Goal: Information Seeking & Learning: Learn about a topic

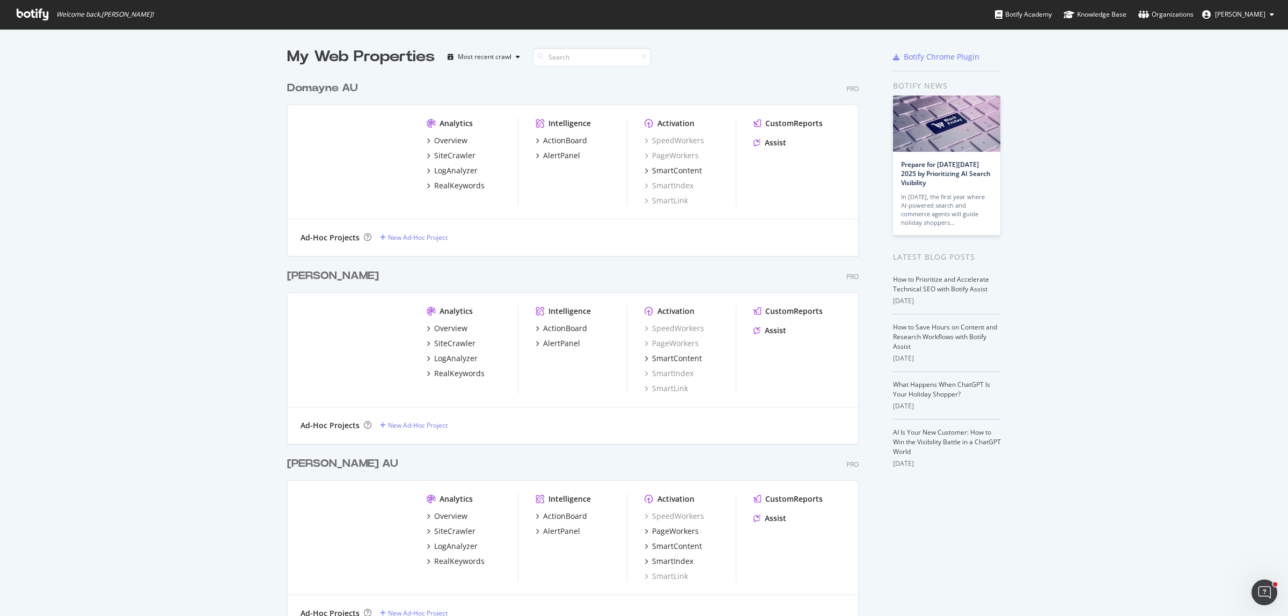
click at [188, 170] on div "My Web Properties Most recent crawl Domayne AU Pro Analytics Overview SiteCrawl…" at bounding box center [644, 361] width 1288 height 665
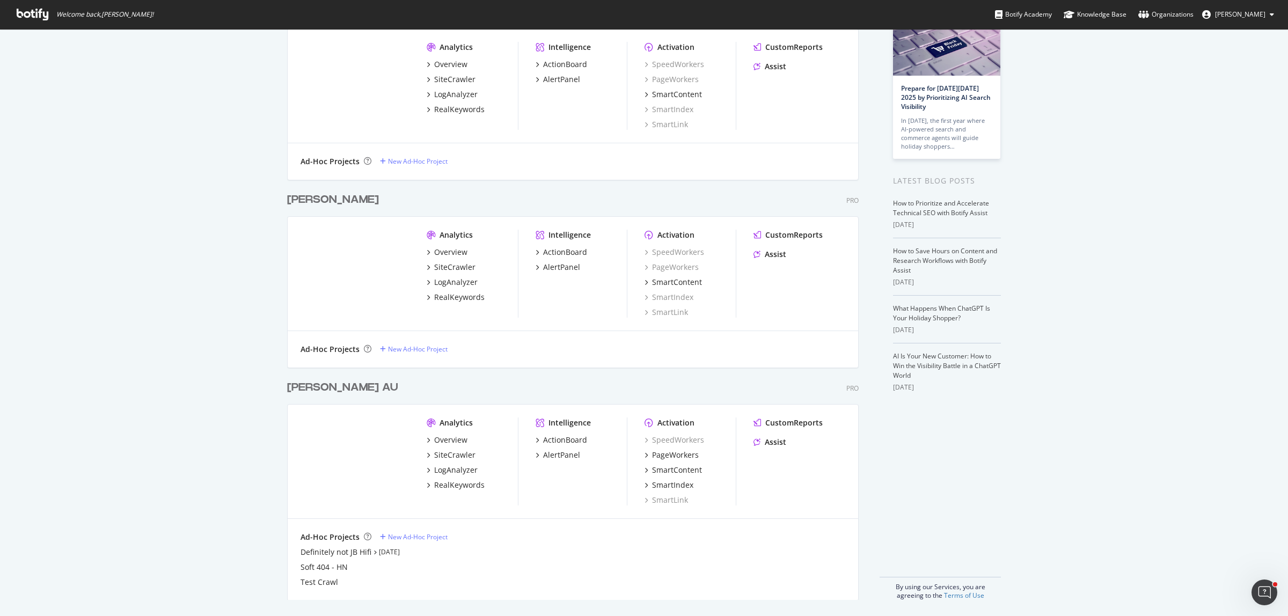
scroll to position [77, 0]
click at [440, 454] on div "SiteCrawler" at bounding box center [454, 454] width 41 height 11
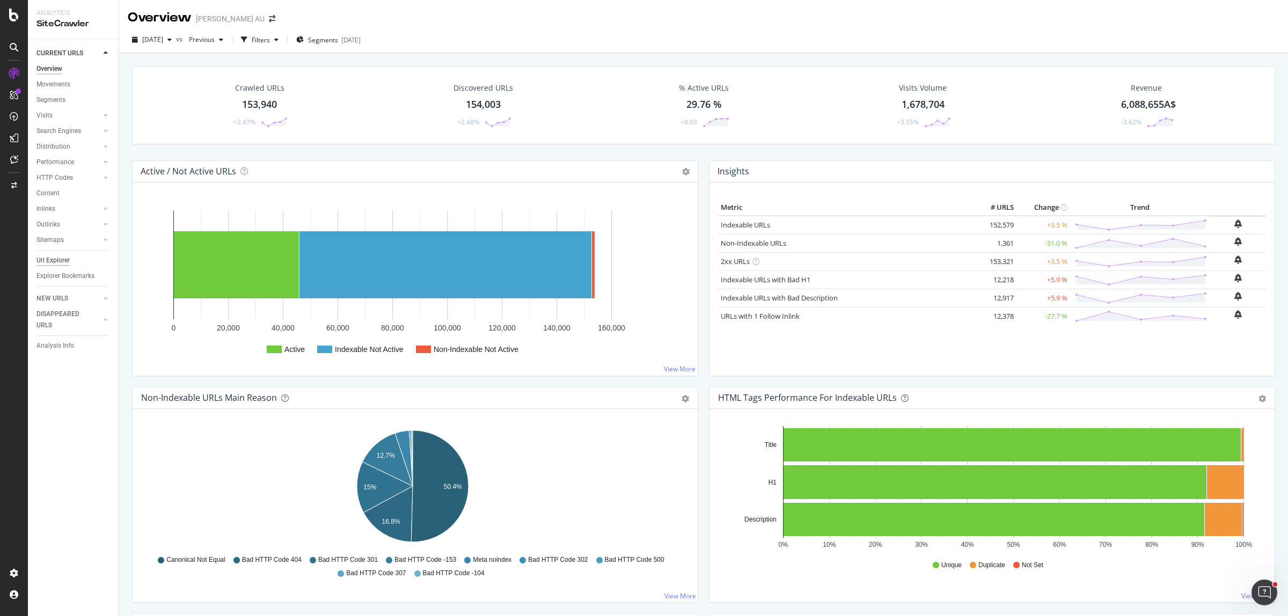
click at [57, 261] on div "Url Explorer" at bounding box center [53, 260] width 33 height 11
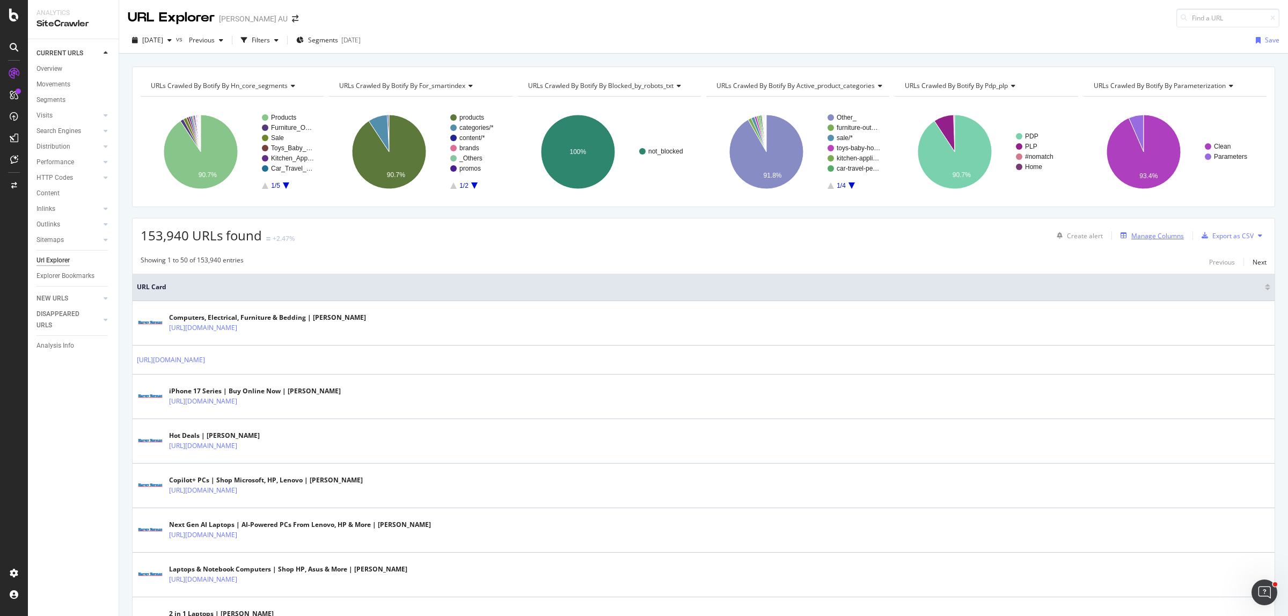
click at [1030, 232] on div "Manage Columns" at bounding box center [1158, 235] width 53 height 9
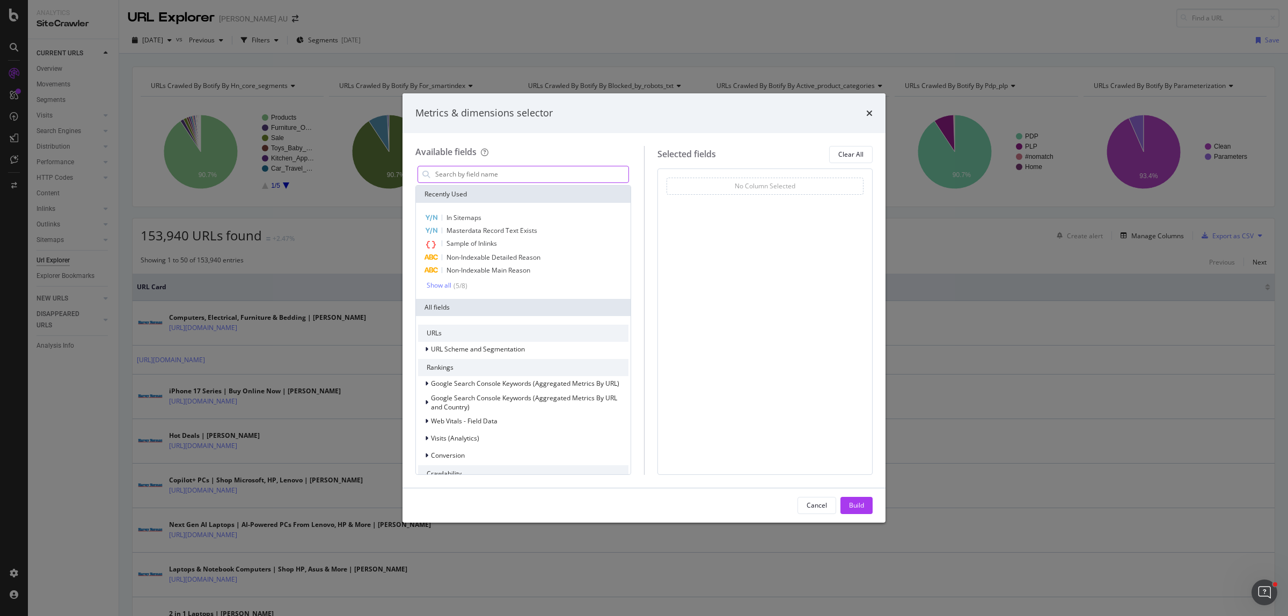
click at [477, 171] on input "modal" at bounding box center [531, 174] width 194 height 16
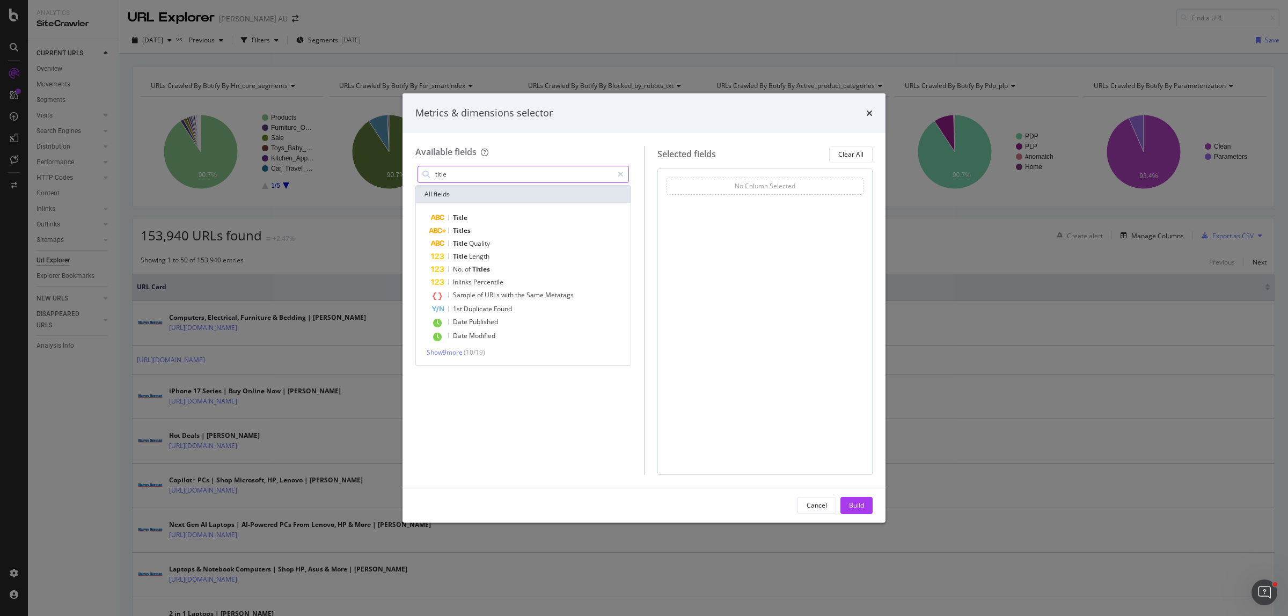
click at [444, 178] on input "title" at bounding box center [523, 174] width 179 height 16
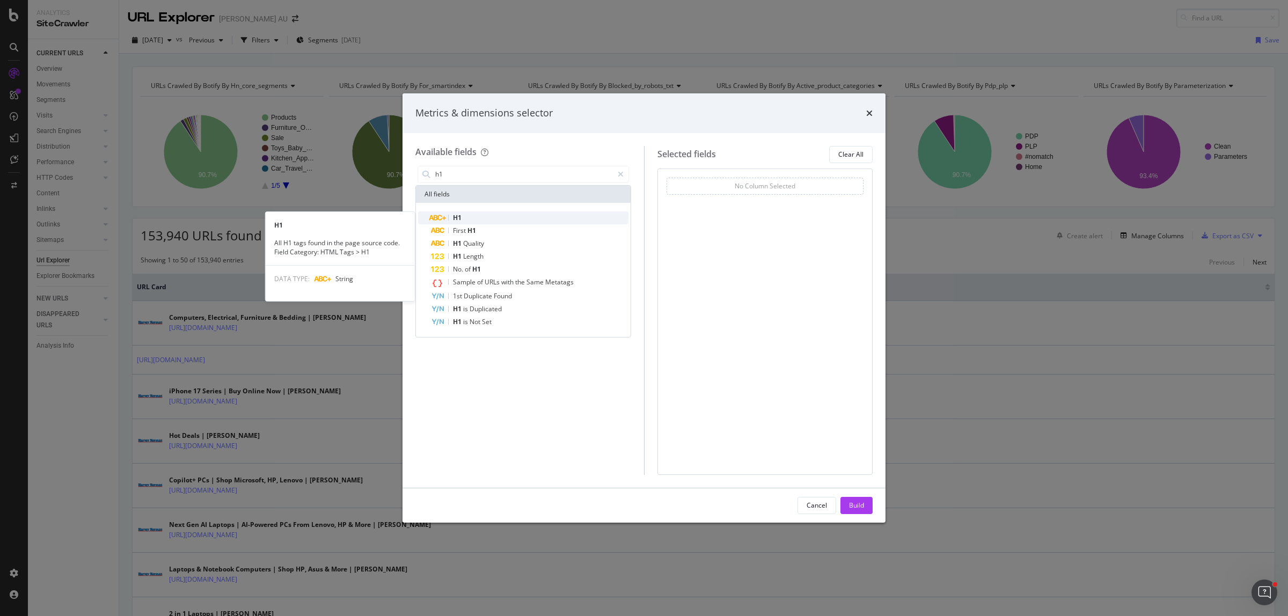
type input "h1"
click at [468, 221] on div "H1" at bounding box center [530, 218] width 198 height 13
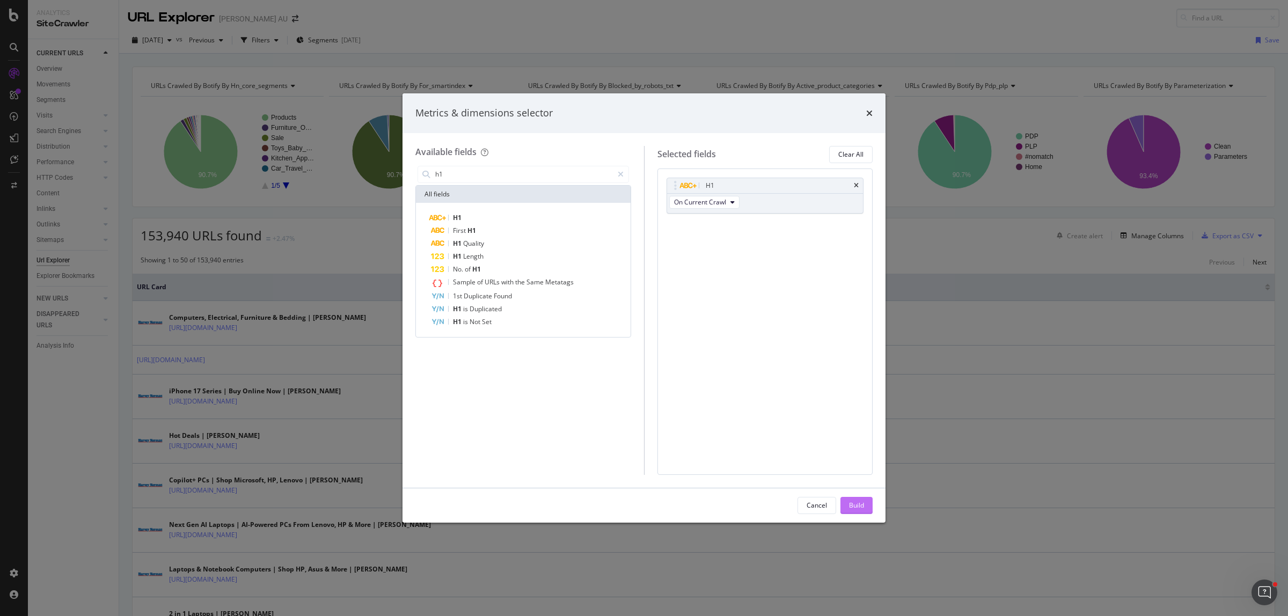
click at [857, 493] on div "Build" at bounding box center [856, 505] width 15 height 9
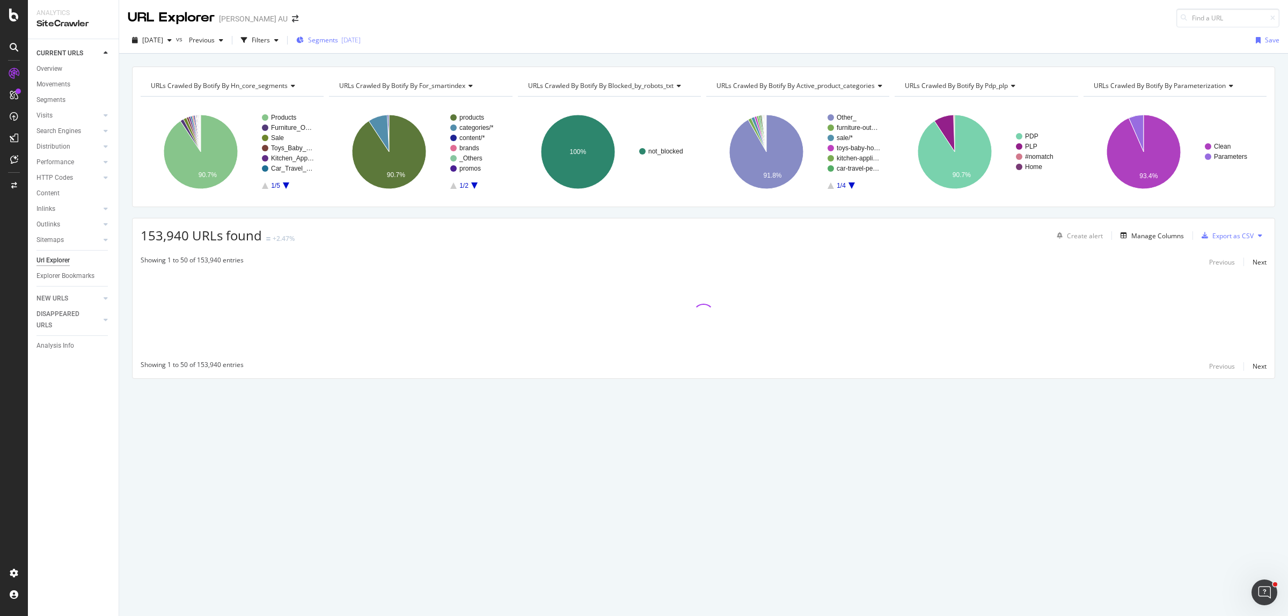
click at [361, 47] on div "Segments [DATE]" at bounding box center [328, 40] width 64 height 16
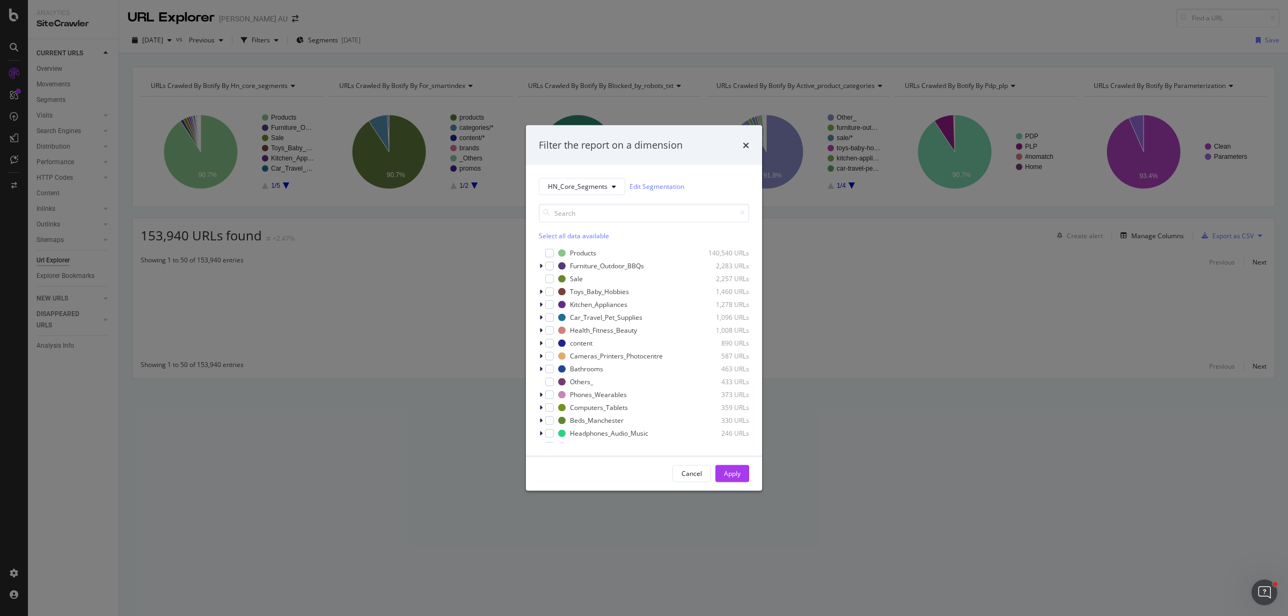
click at [564, 237] on div "Select all data available" at bounding box center [644, 235] width 210 height 9
click at [551, 254] on icon "modal" at bounding box center [550, 252] width 5 height 5
click at [548, 380] on icon "modal" at bounding box center [550, 381] width 5 height 5
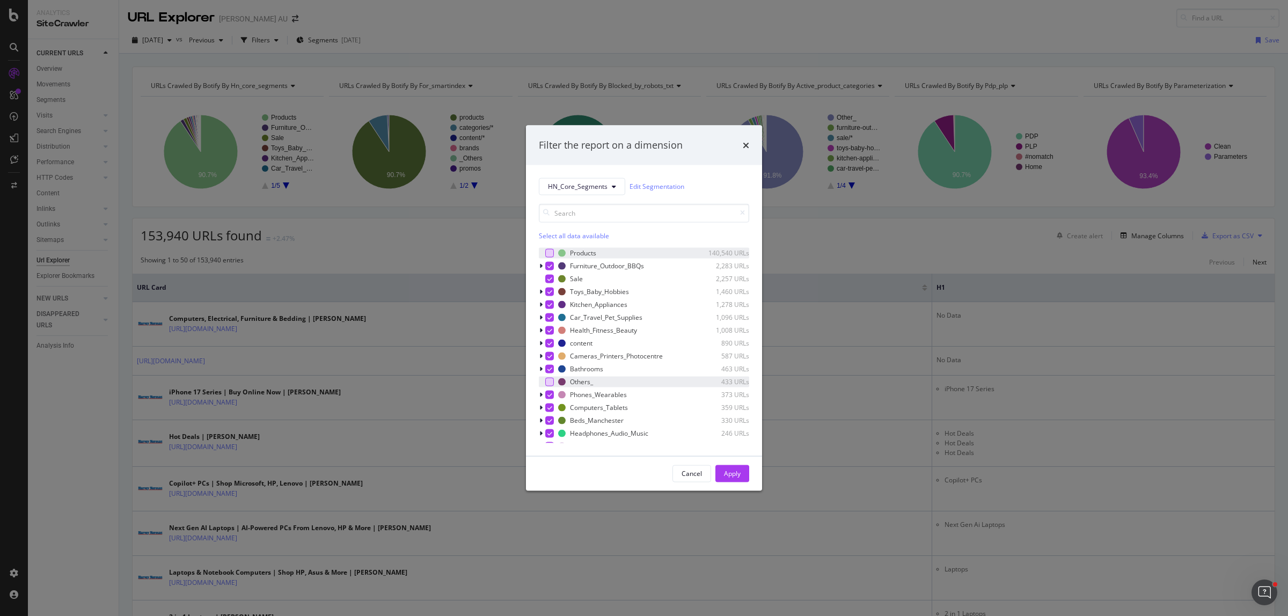
click at [720, 476] on button "Apply" at bounding box center [733, 473] width 34 height 17
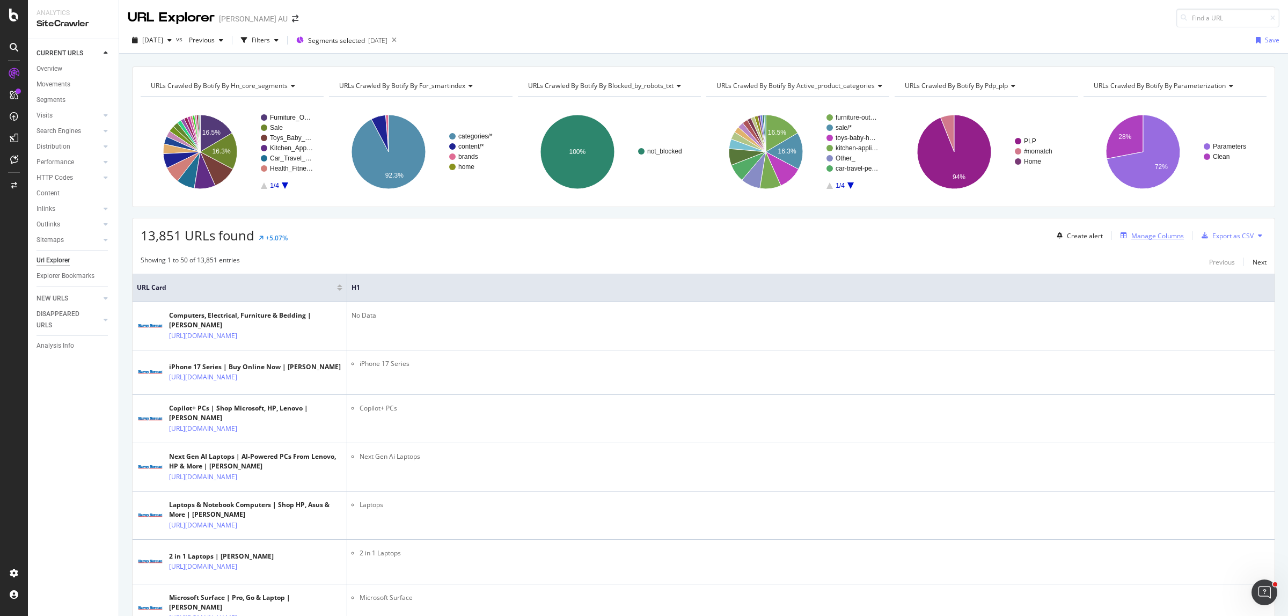
click at [1030, 239] on div "Manage Columns" at bounding box center [1158, 235] width 53 height 9
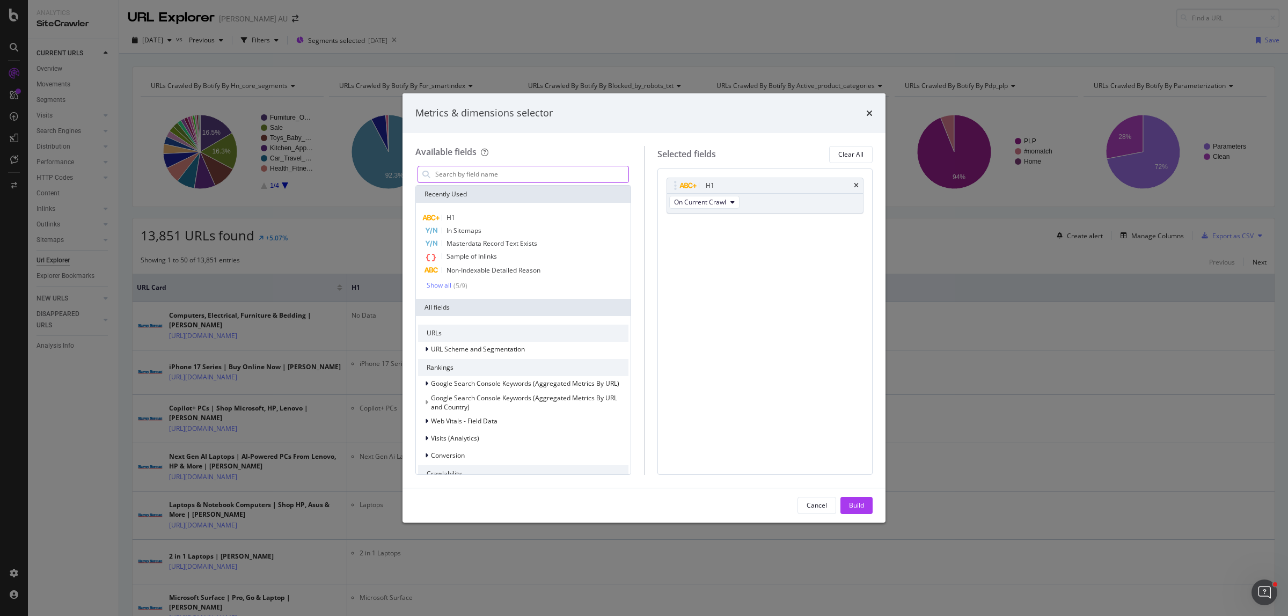
click at [516, 176] on input "modal" at bounding box center [531, 174] width 194 height 16
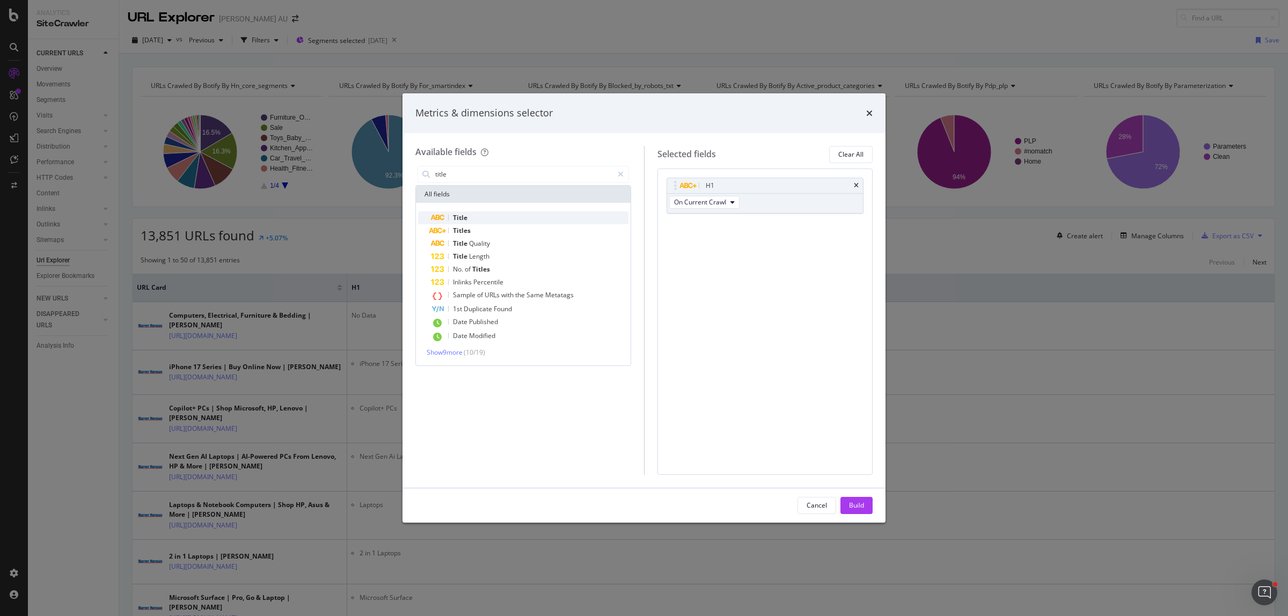
type input "title"
click at [500, 212] on div "Title" at bounding box center [530, 218] width 198 height 13
click at [849, 493] on div "Build" at bounding box center [856, 505] width 15 height 9
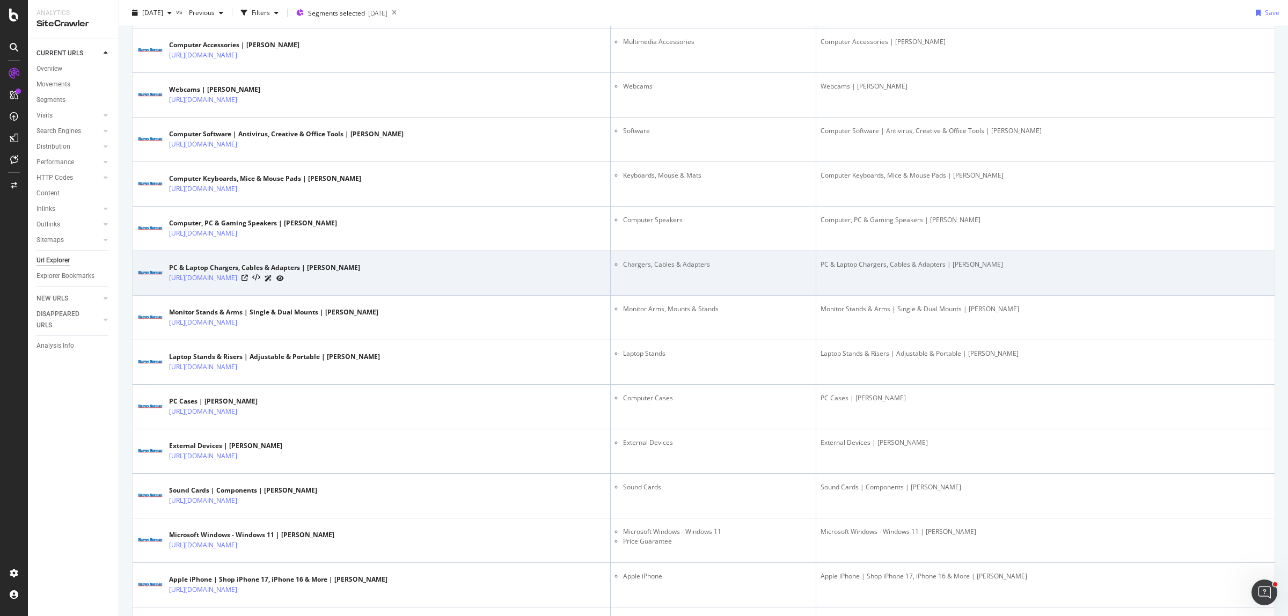
scroll to position [1812, 0]
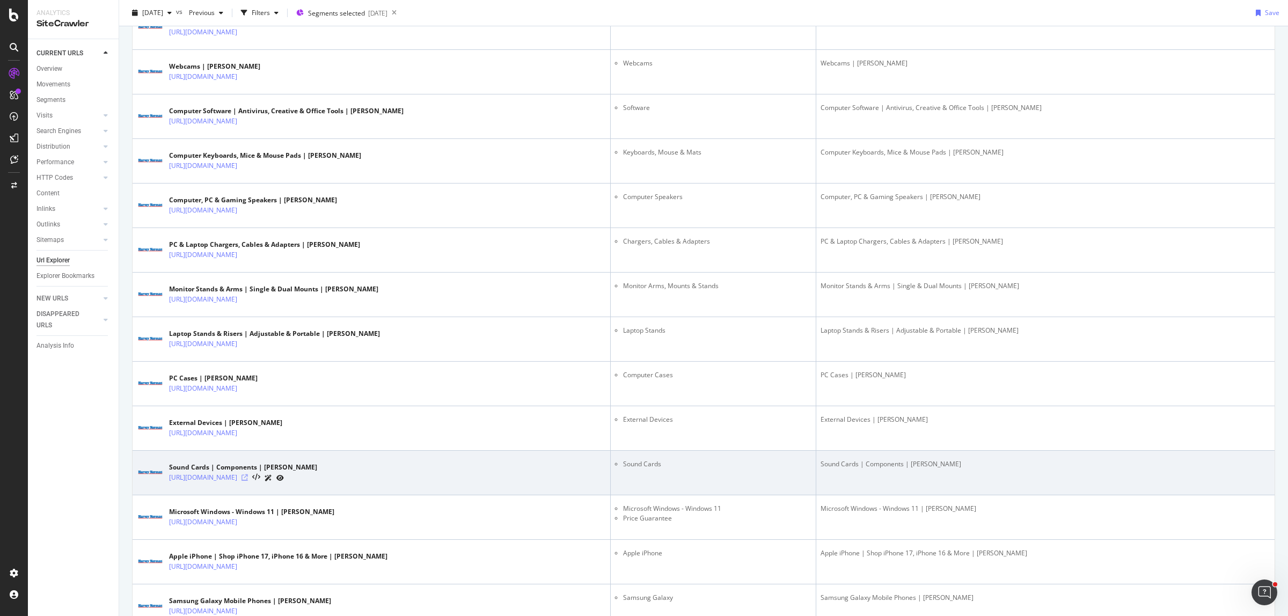
click at [248, 481] on icon at bounding box center [245, 478] width 6 height 6
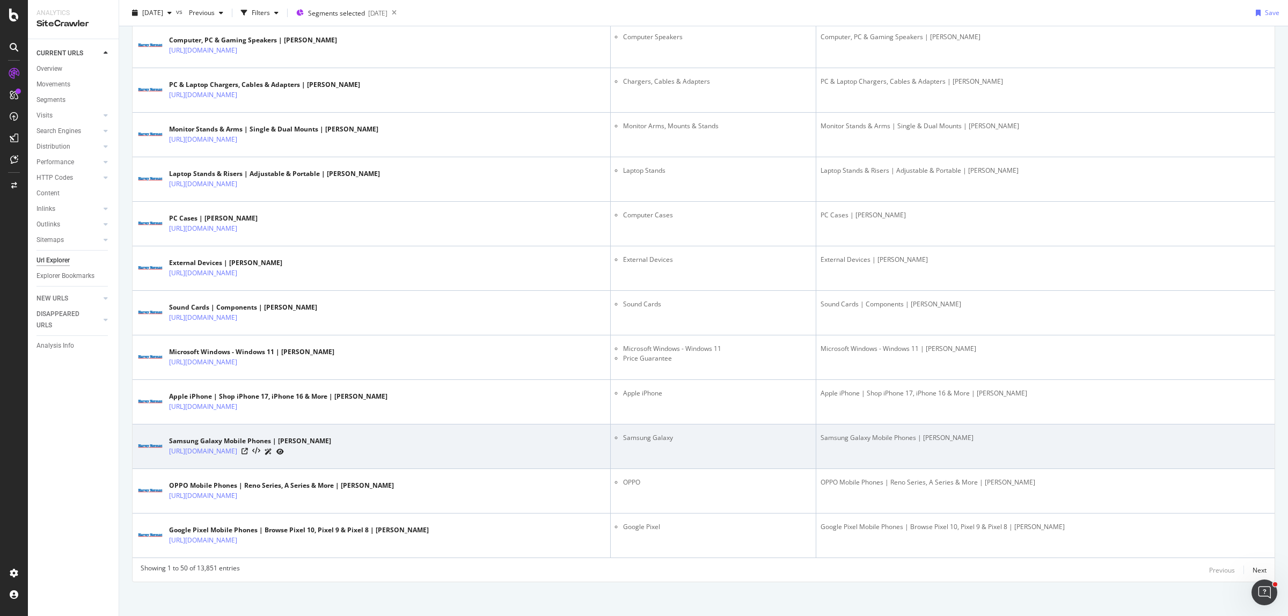
scroll to position [1983, 0]
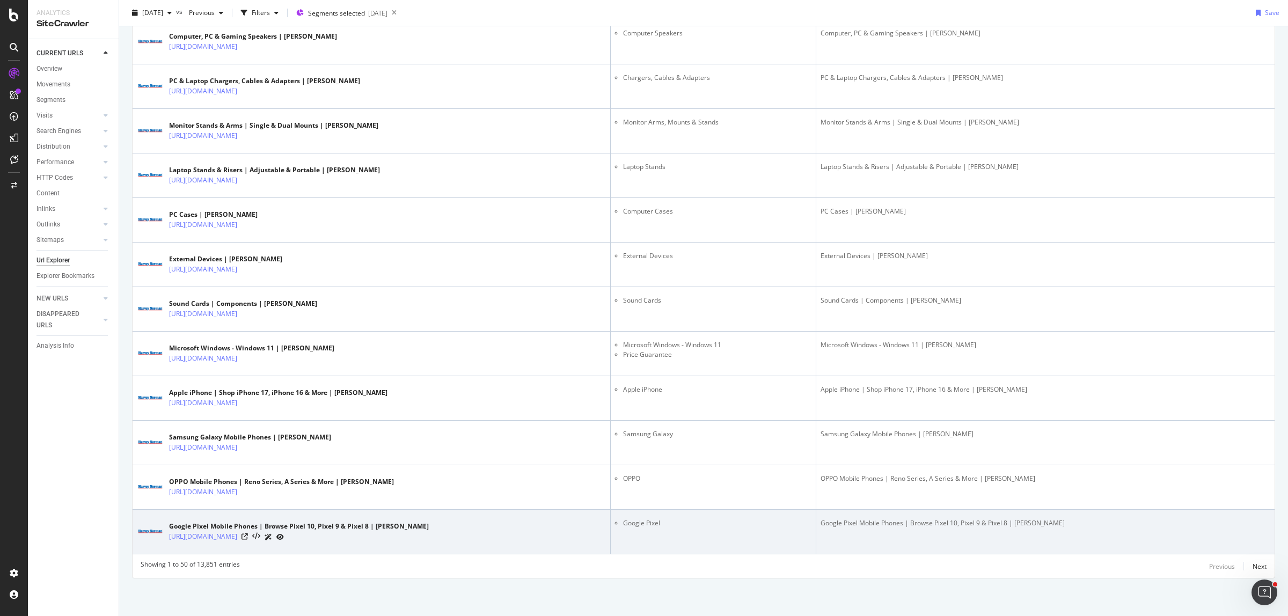
click at [893, 493] on div "Google Pixel Mobile Phones | Browse Pixel 10, Pixel 9 & Pixel 8 | [PERSON_NAME]" at bounding box center [1046, 524] width 450 height 10
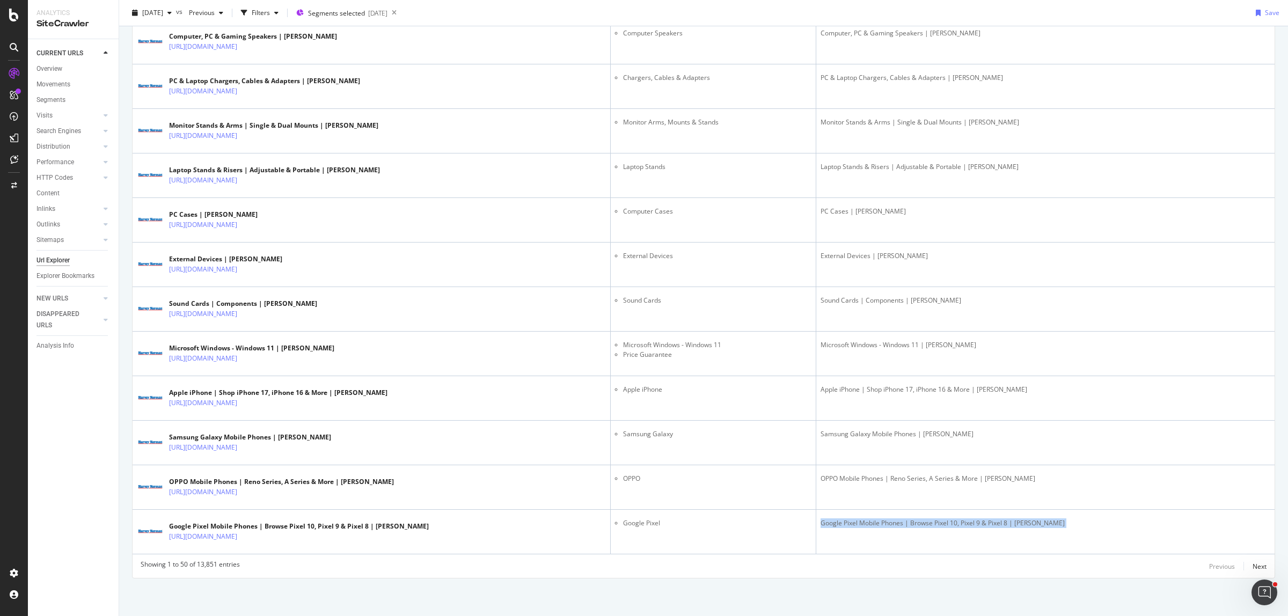
copy div "Google Pixel Mobile Phones | Browse Pixel 10, Pixel 9 & Pixel 8 | [PERSON_NAME]"
click at [1030, 493] on div "Next" at bounding box center [1260, 566] width 14 height 9
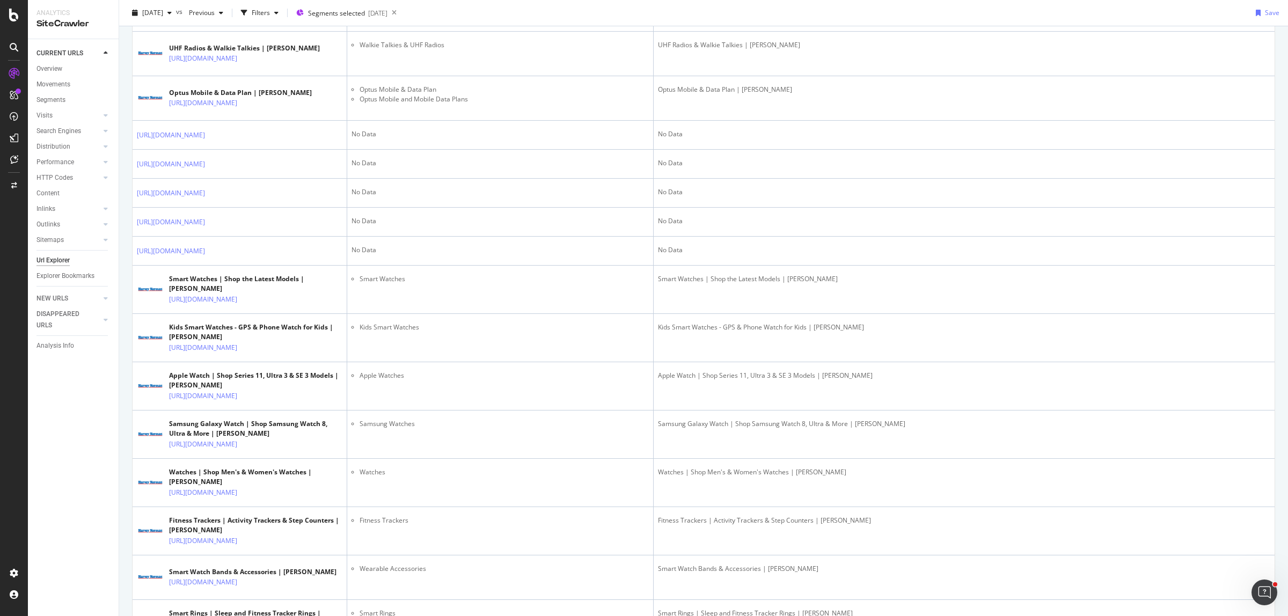
scroll to position [604, 0]
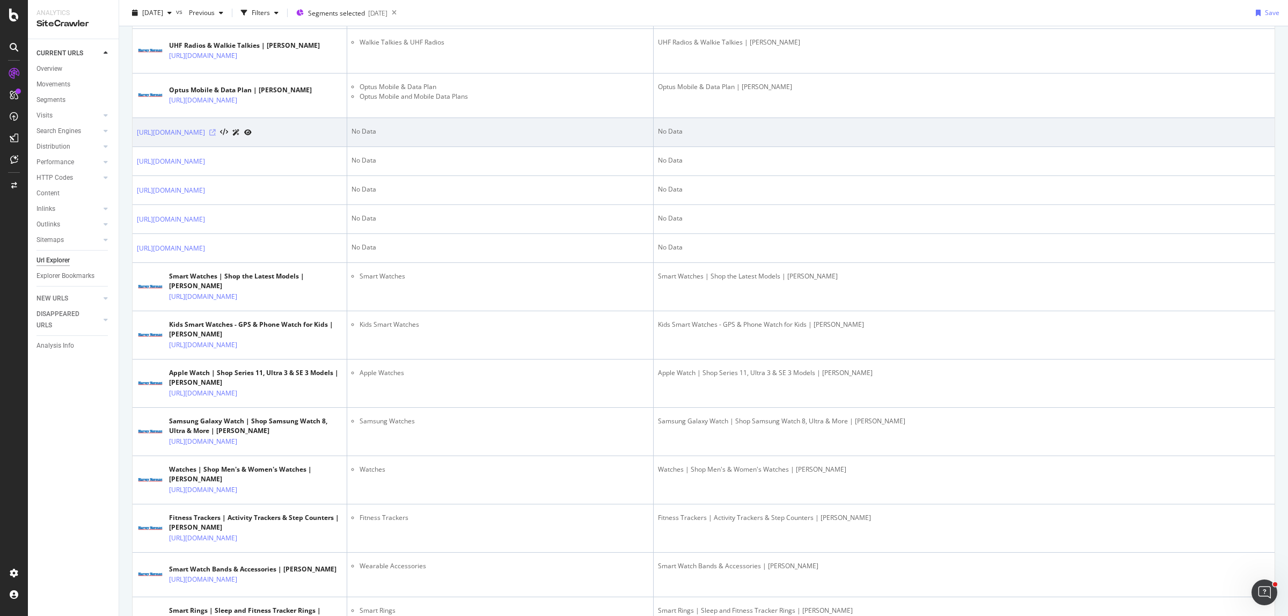
click at [216, 136] on icon at bounding box center [212, 132] width 6 height 6
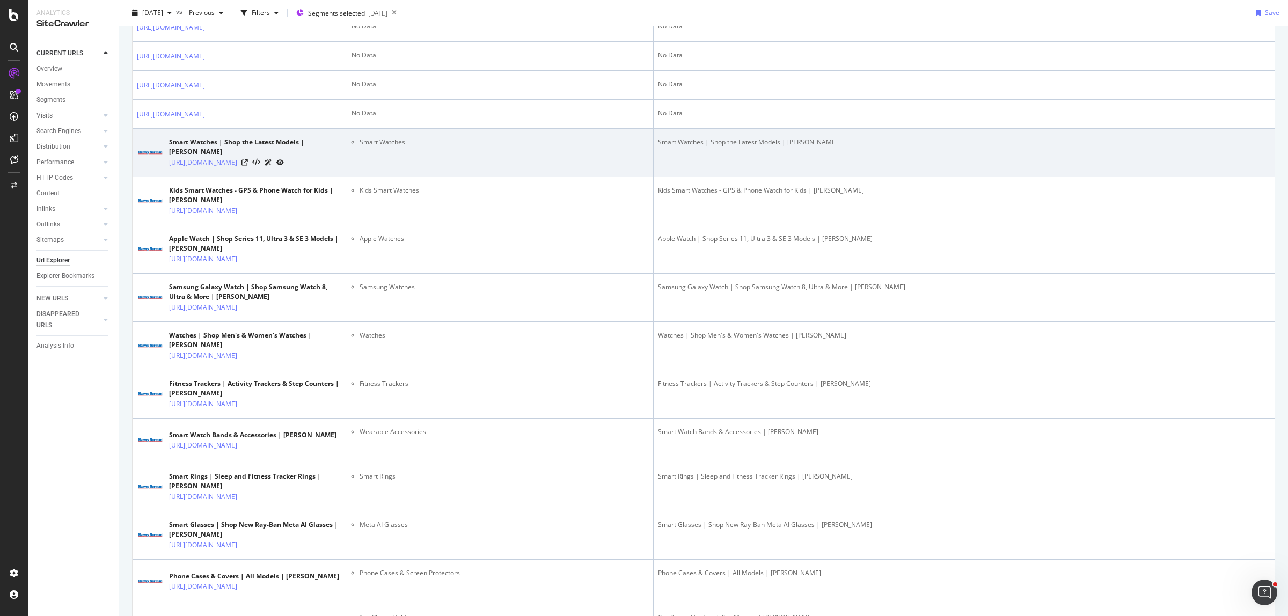
scroll to position [805, 0]
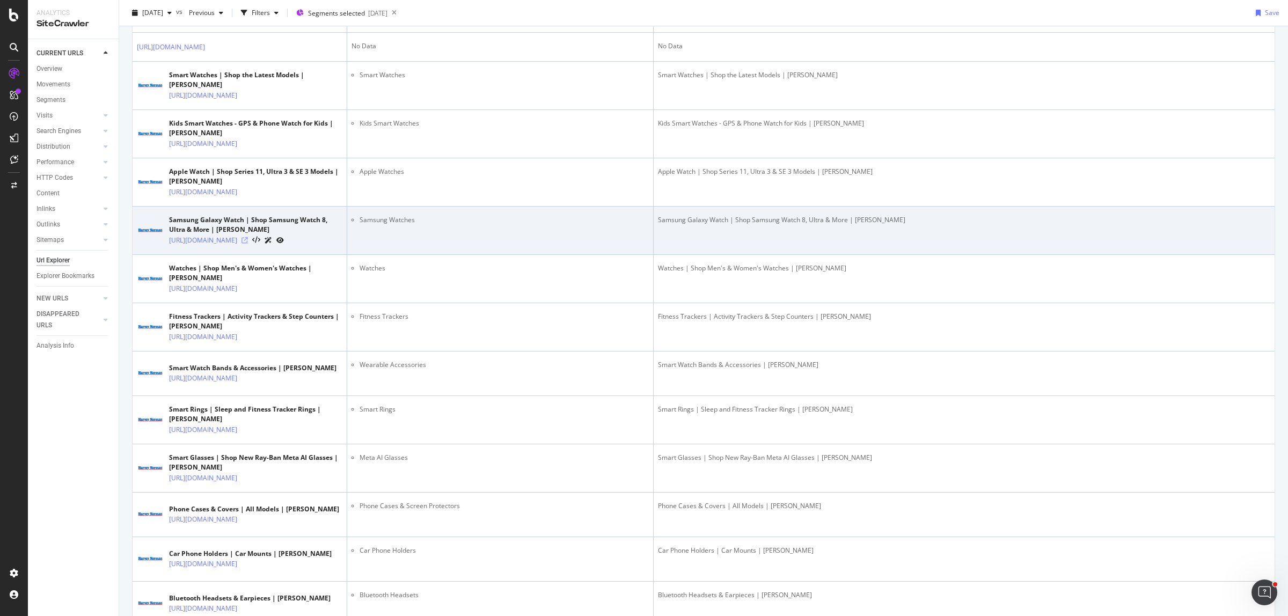
click at [248, 244] on icon at bounding box center [245, 240] width 6 height 6
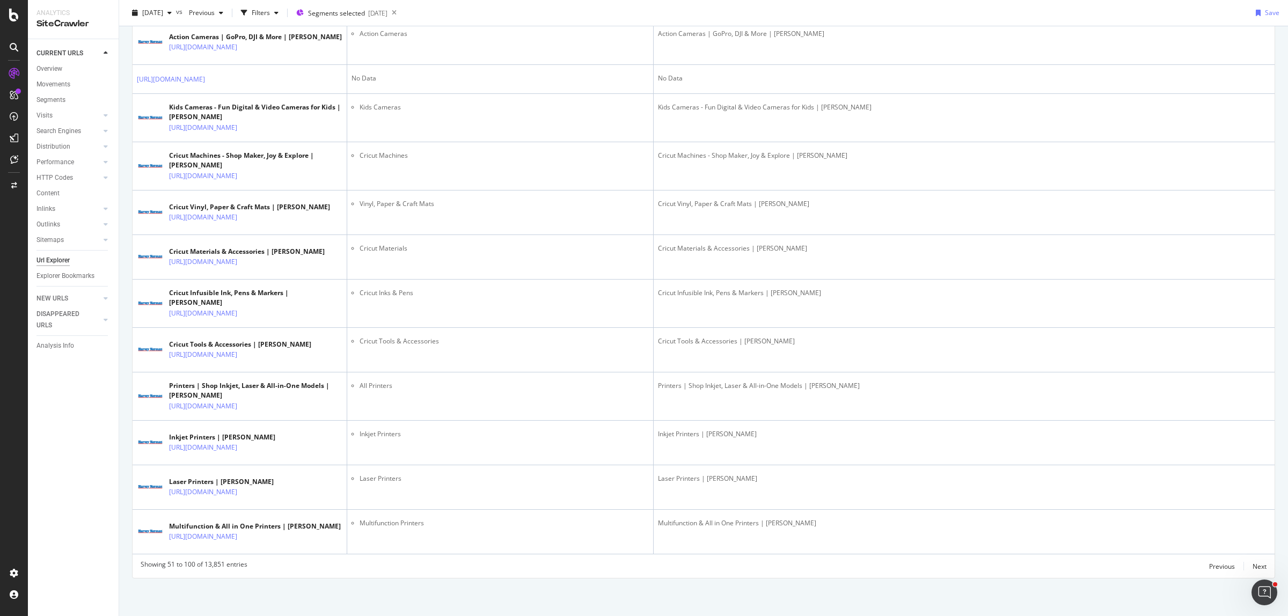
scroll to position [2781, 0]
click at [1030, 493] on div "Next" at bounding box center [1260, 566] width 14 height 9
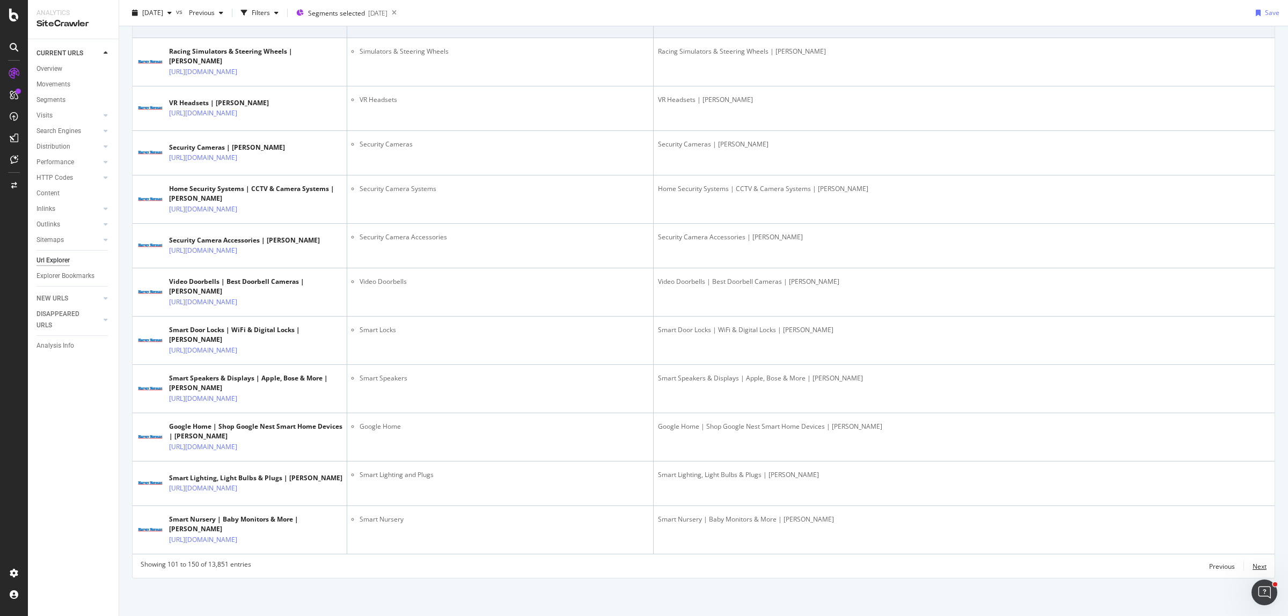
scroll to position [2416, 0]
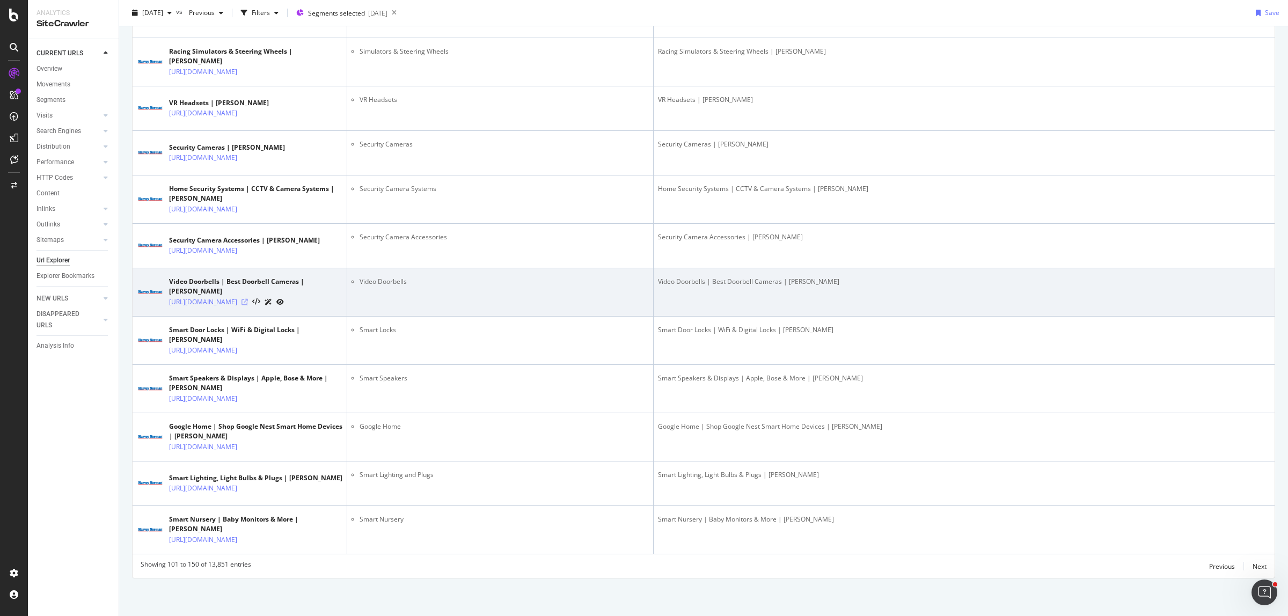
click at [248, 305] on icon at bounding box center [245, 302] width 6 height 6
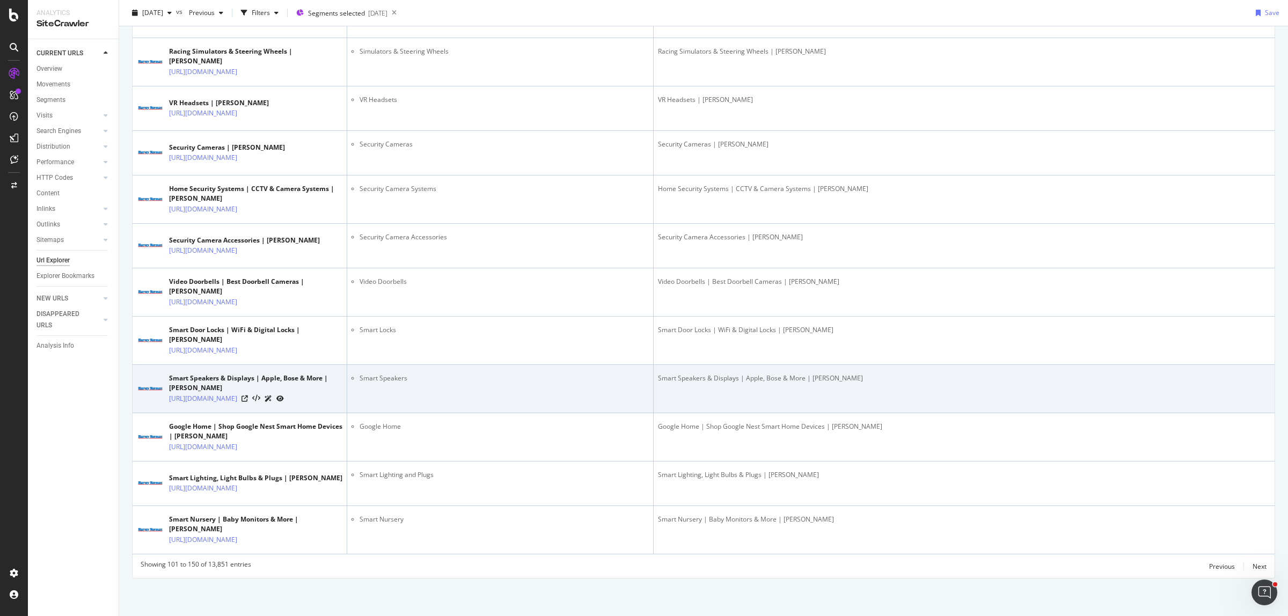
scroll to position [2744, 0]
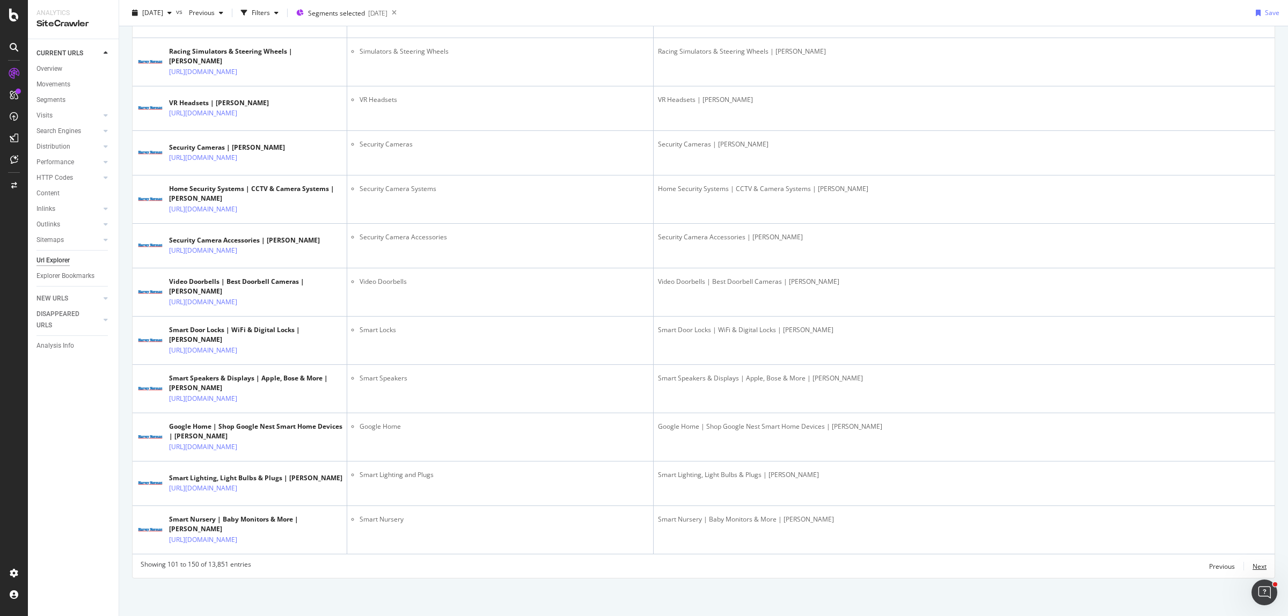
drag, startPoint x: 1251, startPoint y: 562, endPoint x: 1184, endPoint y: 523, distance: 77.0
click at [1030, 493] on div "Next" at bounding box center [1260, 566] width 14 height 9
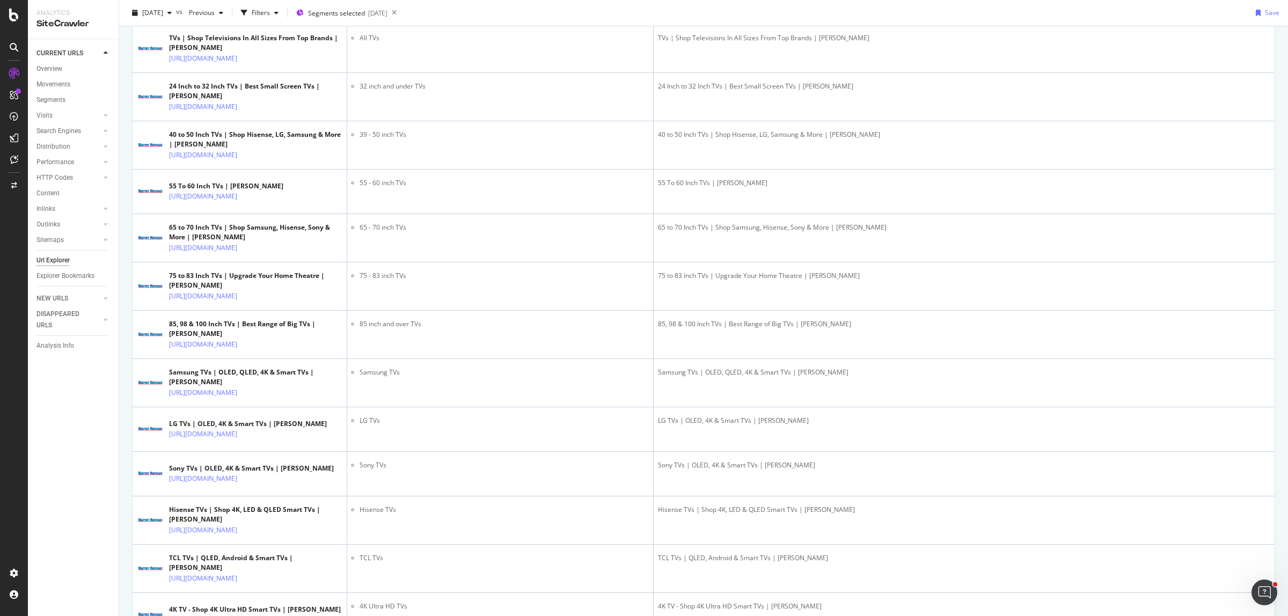
scroll to position [1141, 0]
